Goal: Transaction & Acquisition: Book appointment/travel/reservation

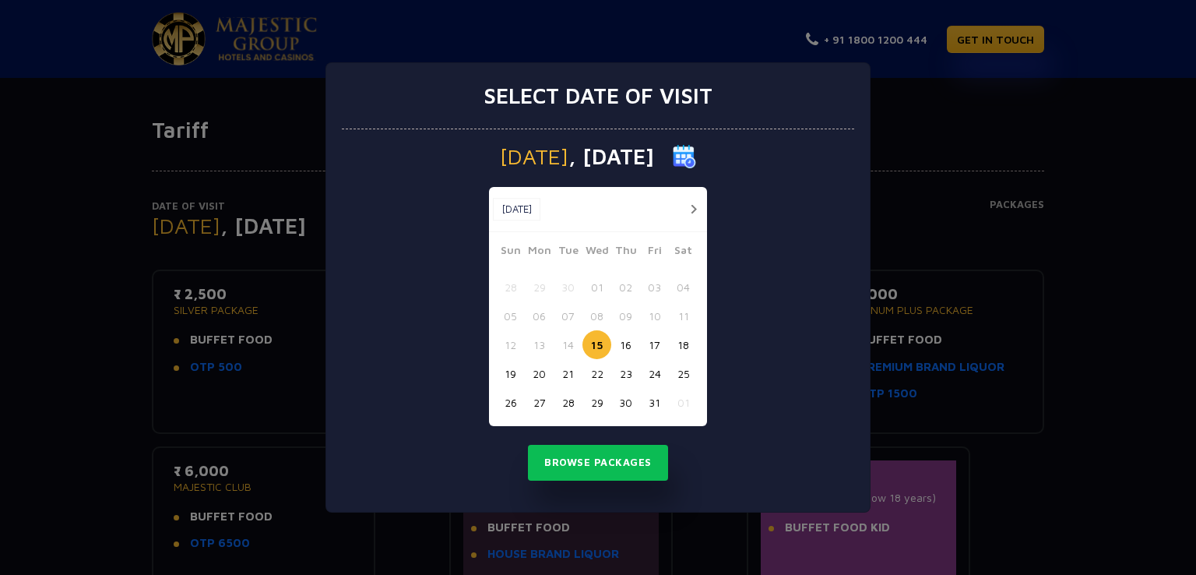
click at [515, 371] on button "19" at bounding box center [510, 373] width 29 height 29
click at [587, 462] on button "Browse Packages" at bounding box center [598, 463] width 140 height 36
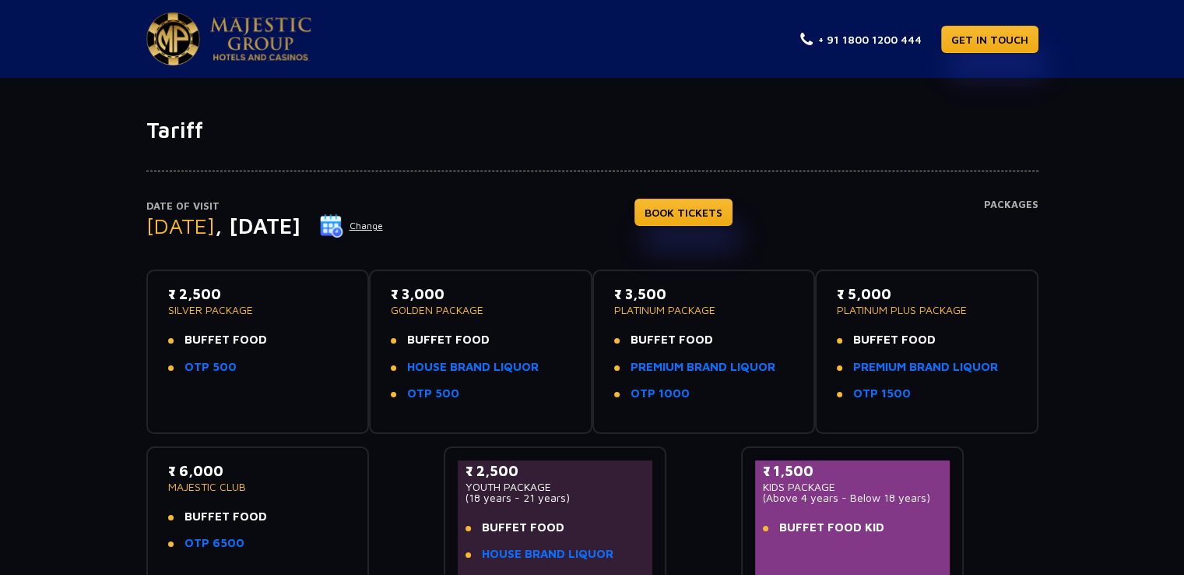
click at [384, 221] on button "Change" at bounding box center [351, 225] width 65 height 25
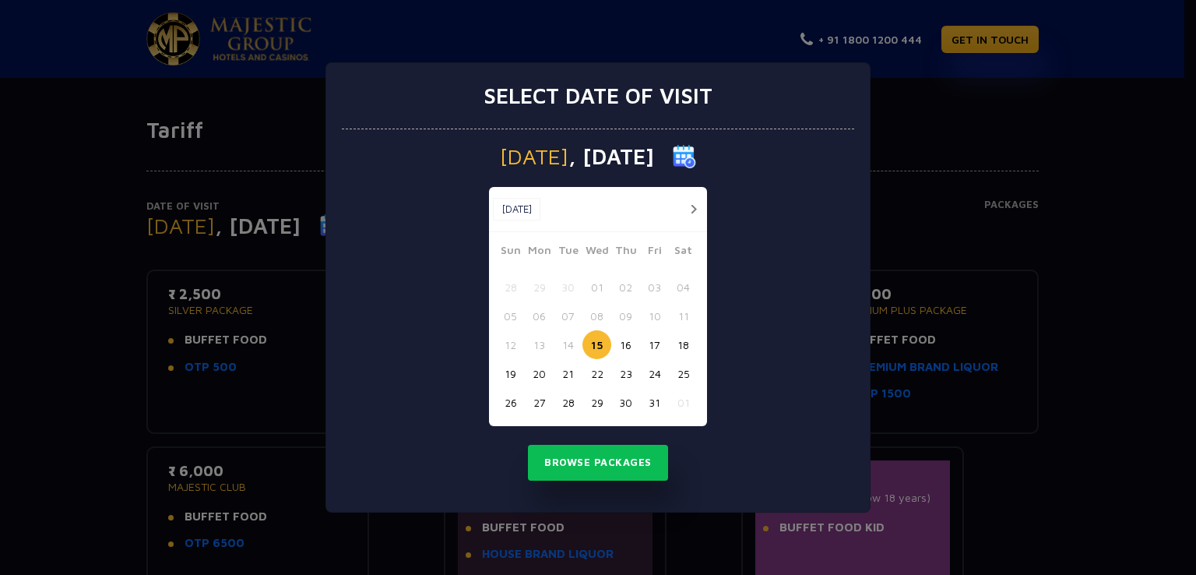
click at [540, 376] on button "20" at bounding box center [539, 373] width 29 height 29
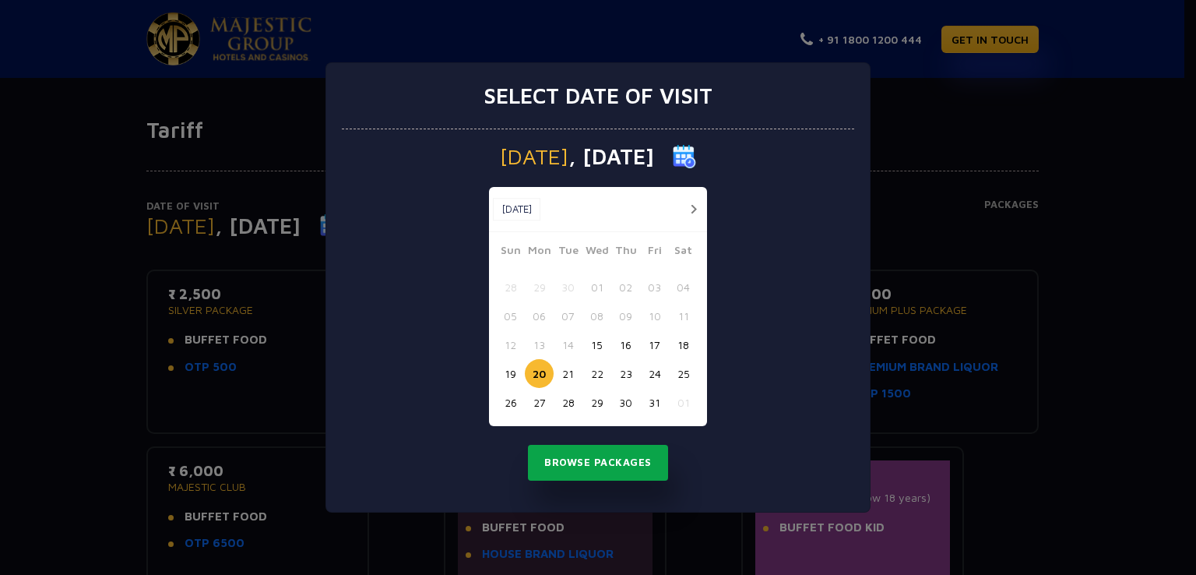
click at [612, 464] on button "Browse Packages" at bounding box center [598, 463] width 140 height 36
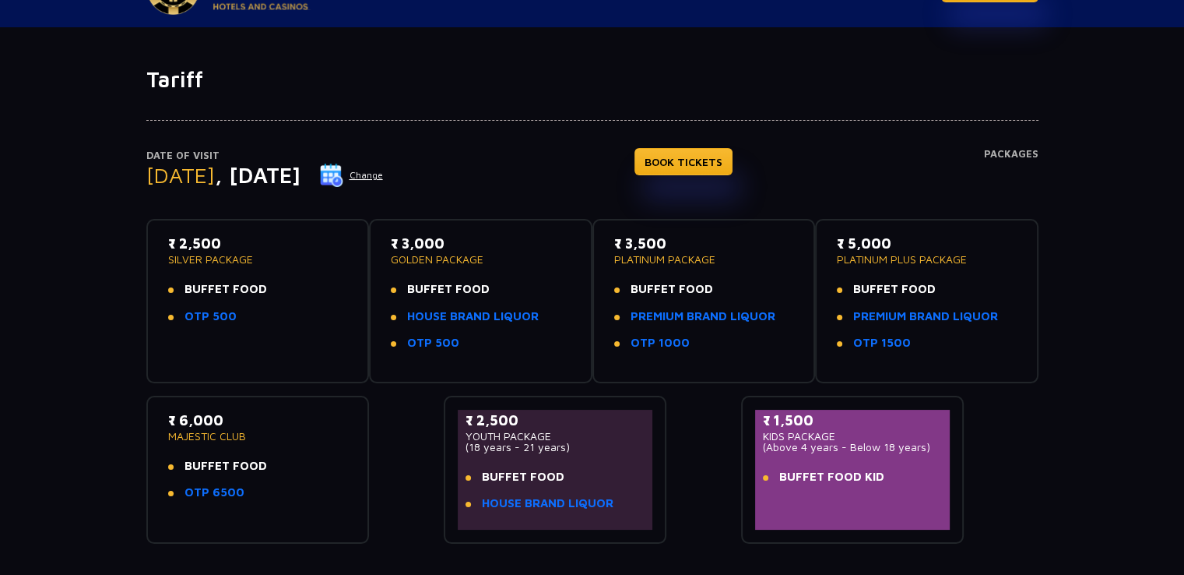
scroll to position [78, 0]
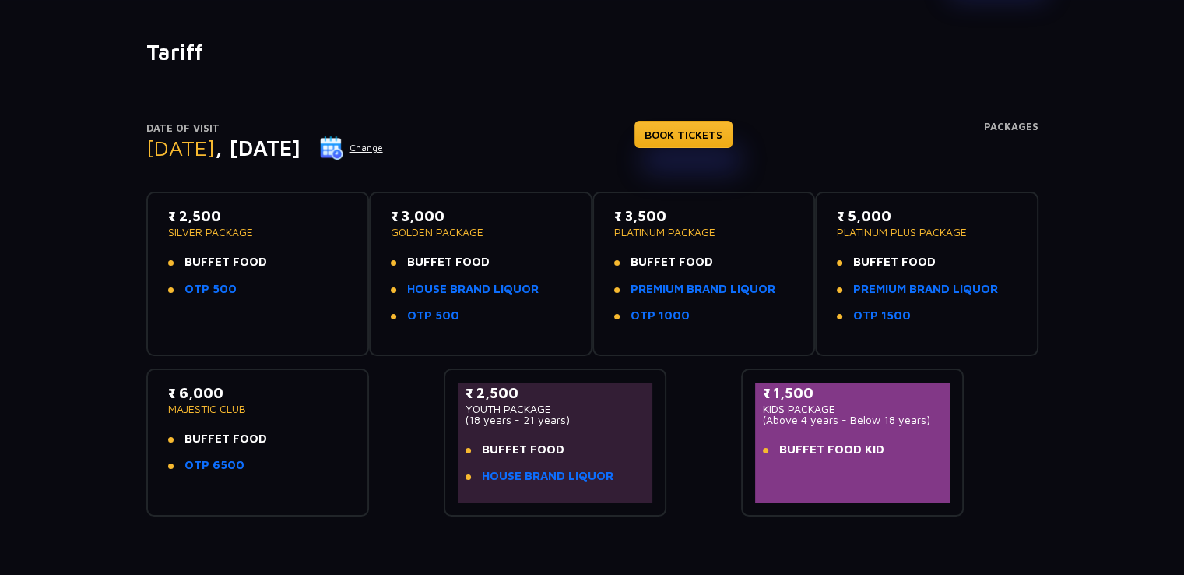
drag, startPoint x: 886, startPoint y: 391, endPoint x: 912, endPoint y: 452, distance: 66.2
click at [912, 452] on div "₹ 1,500 KIDS PACKAGE (Above 4 years - Below 18 years) BUFFET FOOD KID" at bounding box center [853, 425] width 180 height 86
click at [912, 452] on li "BUFFET FOOD KID" at bounding box center [853, 450] width 180 height 18
click at [561, 476] on link "HOUSE BRAND LIQUOR" at bounding box center [548, 476] width 132 height 18
drag, startPoint x: 550, startPoint y: 290, endPoint x: 404, endPoint y: 294, distance: 145.7
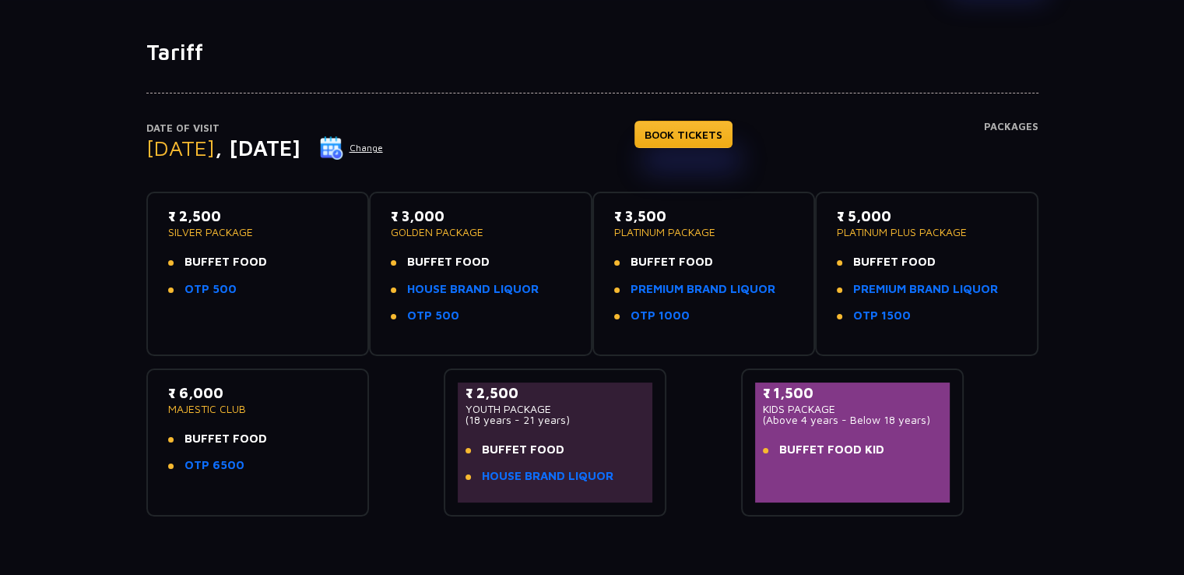
click at [405, 293] on li "HOUSE BRAND LIQUOR" at bounding box center [481, 289] width 180 height 18
click at [452, 286] on link "HOUSE BRAND LIQUOR" at bounding box center [473, 289] width 132 height 18
click at [0, 283] on div "Date of Visit [DATE] Change BOOK TICKETS Packages ₹ 2,500 SILVER PACKAGE BUFFET…" at bounding box center [592, 290] width 1184 height 451
click at [1104, 347] on div "Date of Visit [DATE] Change BOOK TICKETS Packages ₹ 2,500 SILVER PACKAGE BUFFET…" at bounding box center [592, 290] width 1184 height 451
